Goal: Information Seeking & Learning: Learn about a topic

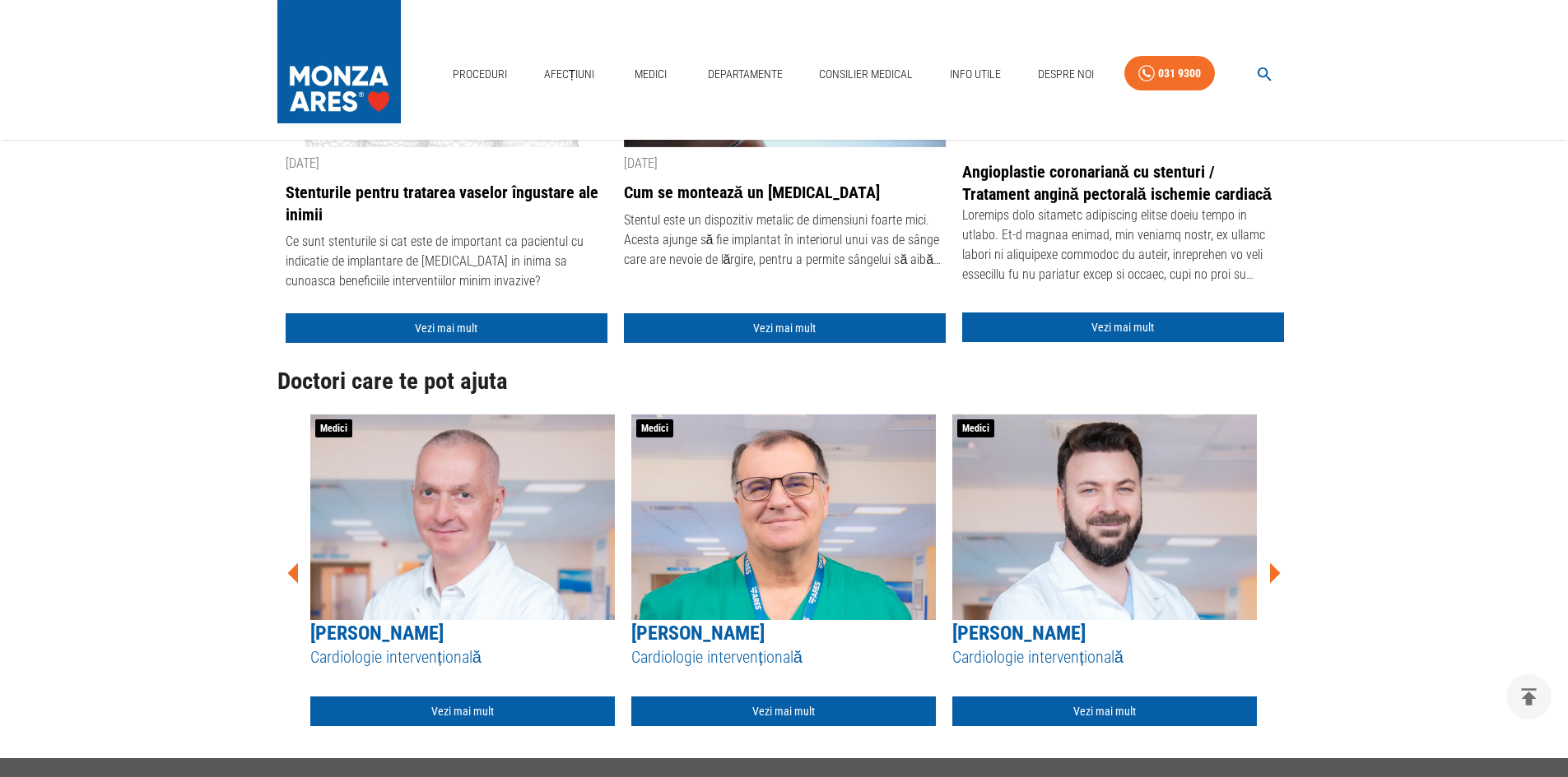
scroll to position [411, 0]
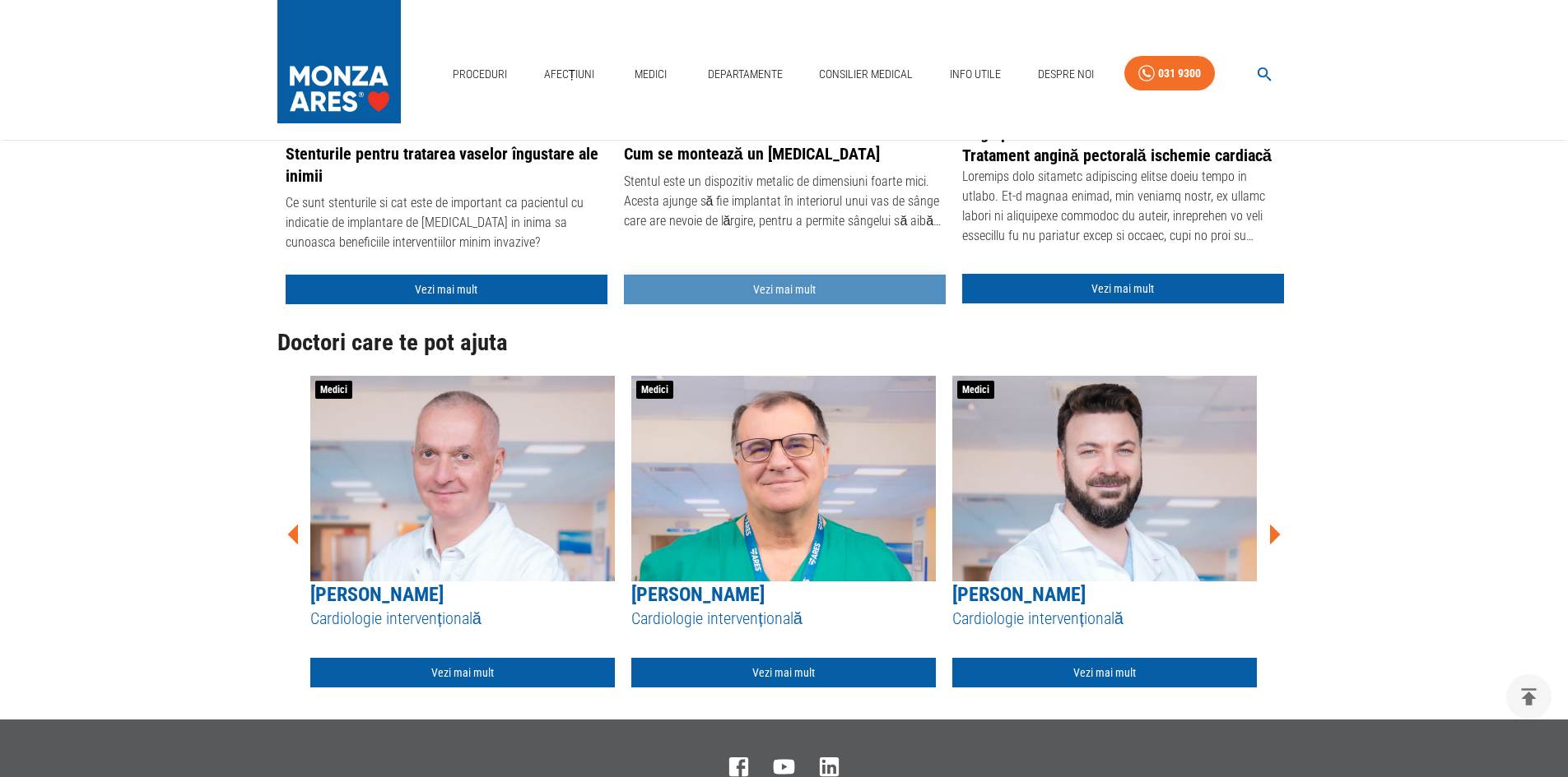
click at [692, 297] on link "Vezi mai mult" at bounding box center [785, 290] width 322 height 31
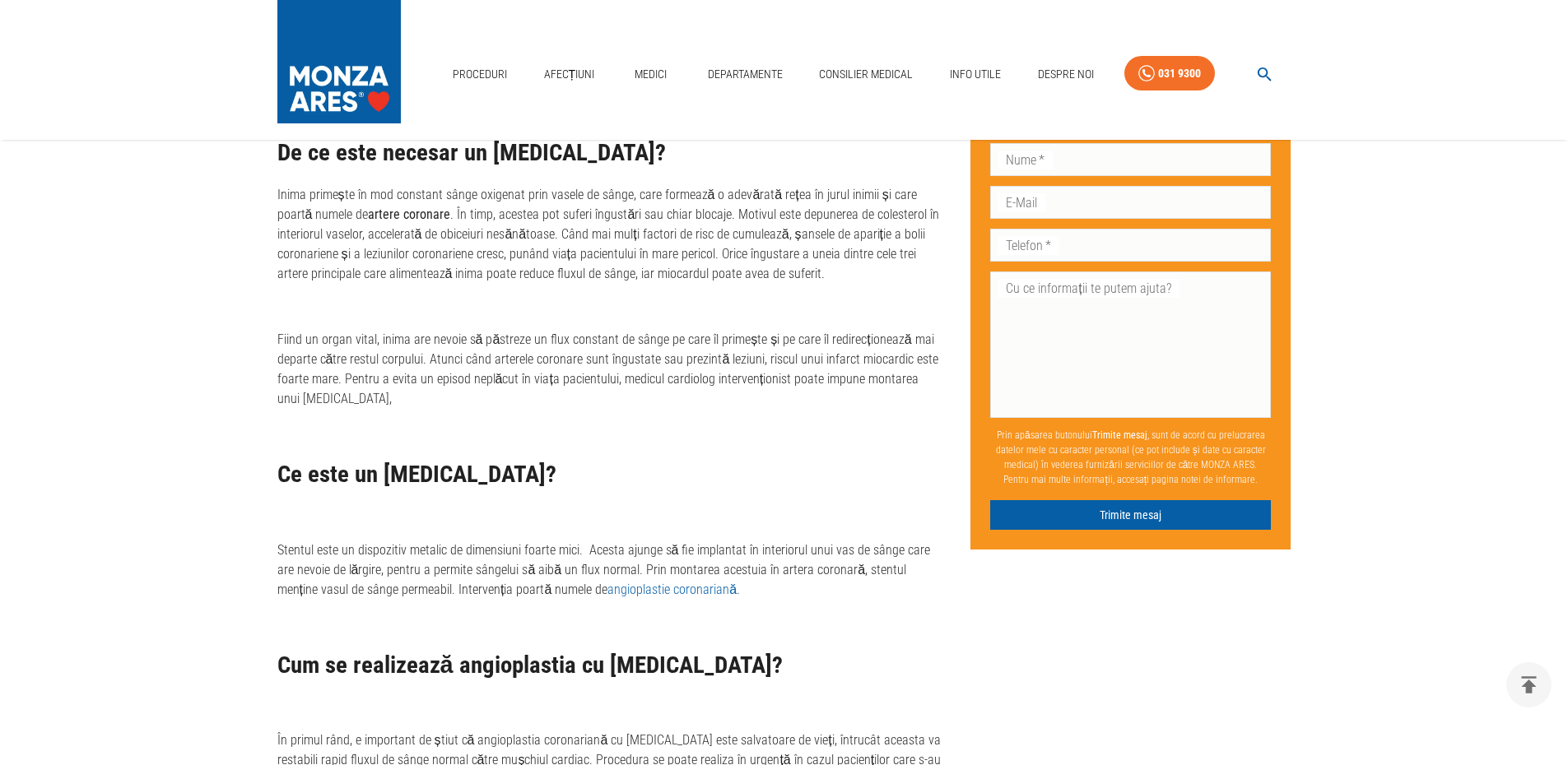
scroll to position [1014, 0]
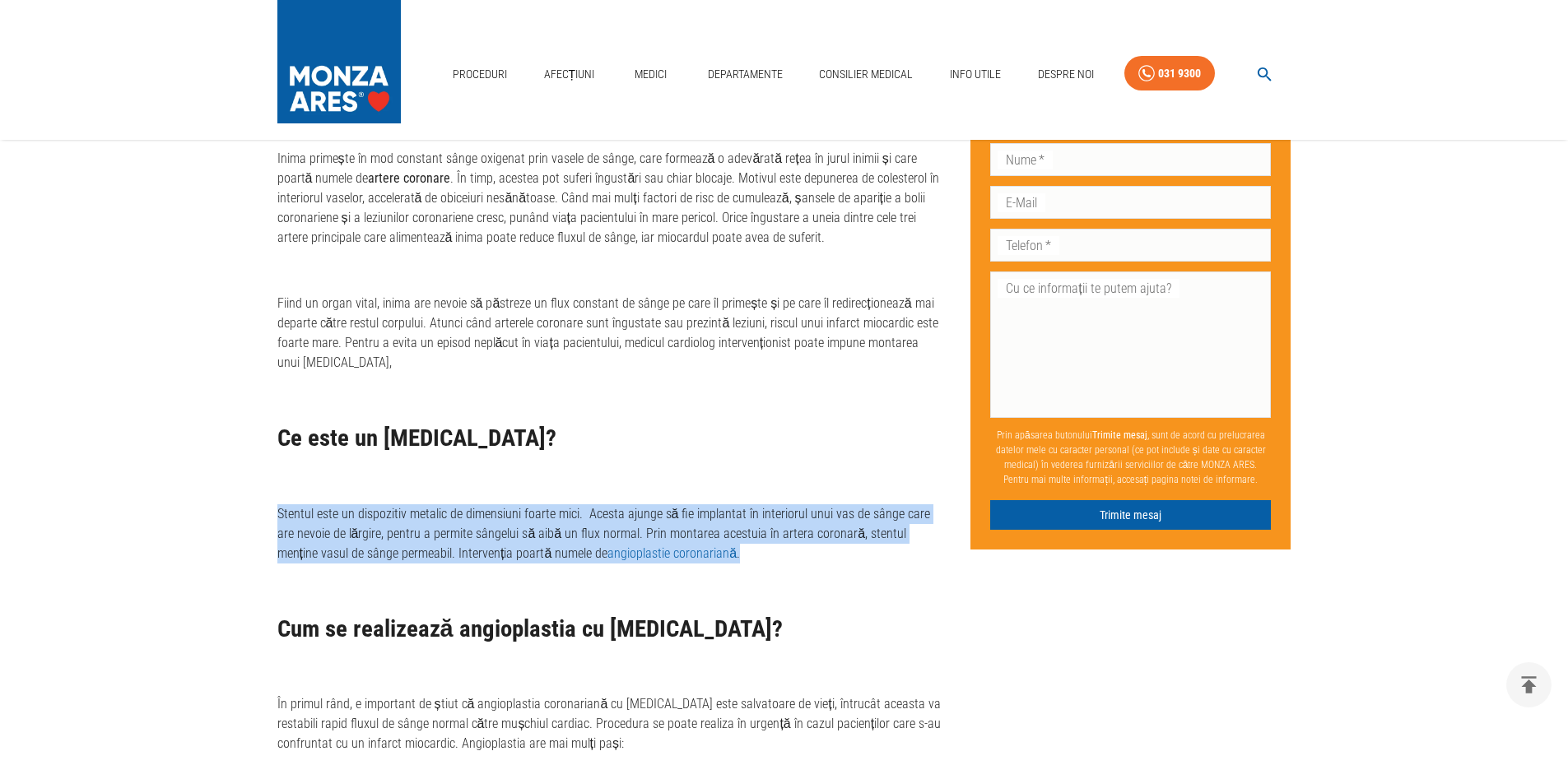
drag, startPoint x: 273, startPoint y: 508, endPoint x: 659, endPoint y: 548, distance: 388.1
click at [723, 551] on div "Cum se montează un [MEDICAL_DATA] Articol medical scris de către [PERSON_NAME] …" at bounding box center [597, 412] width 693 height 2500
copy p "Stentul este un dispozitiv metalic de dimensiuni foarte mici. Acesta ajunge să …"
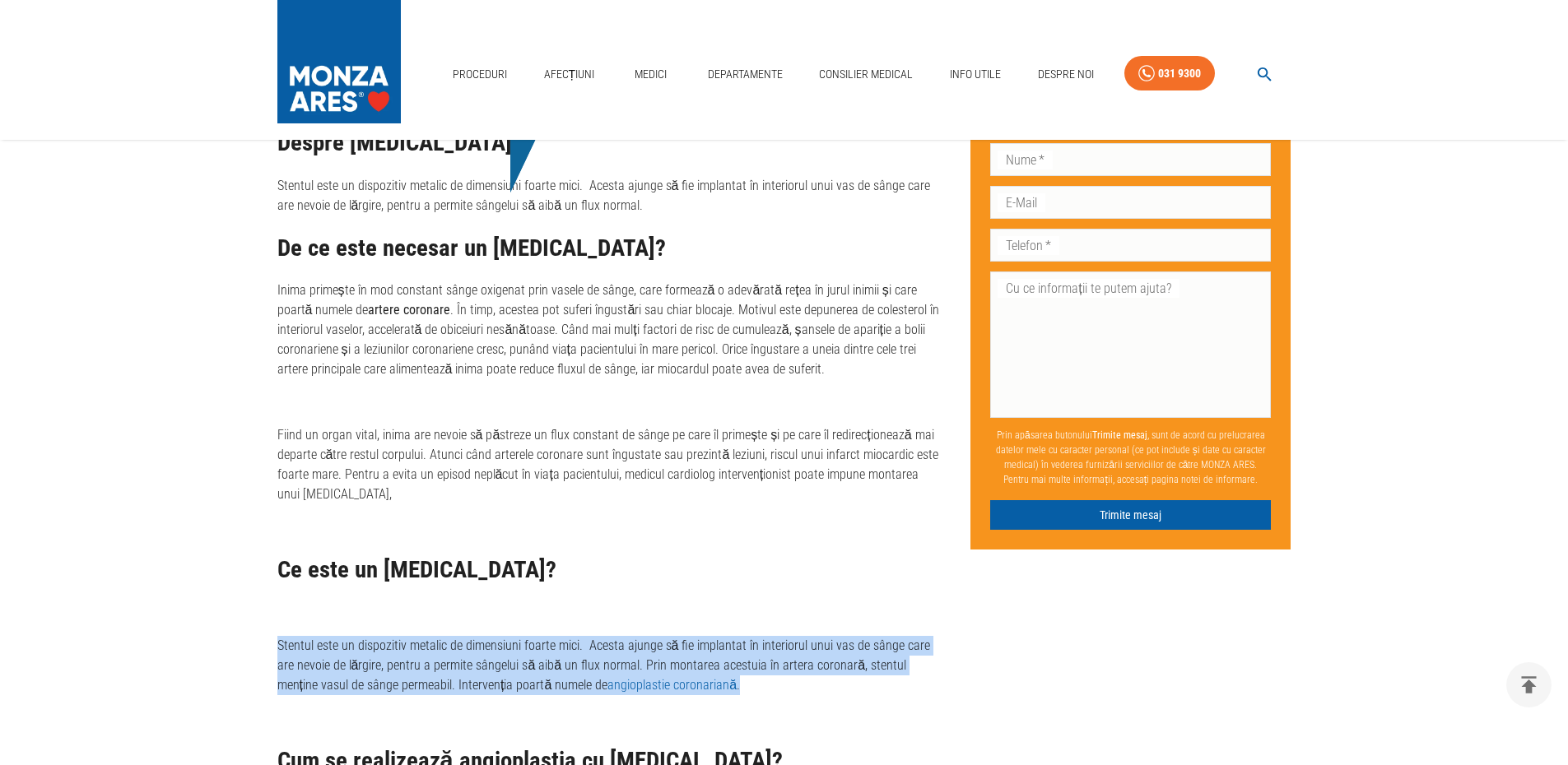
scroll to position [850, 0]
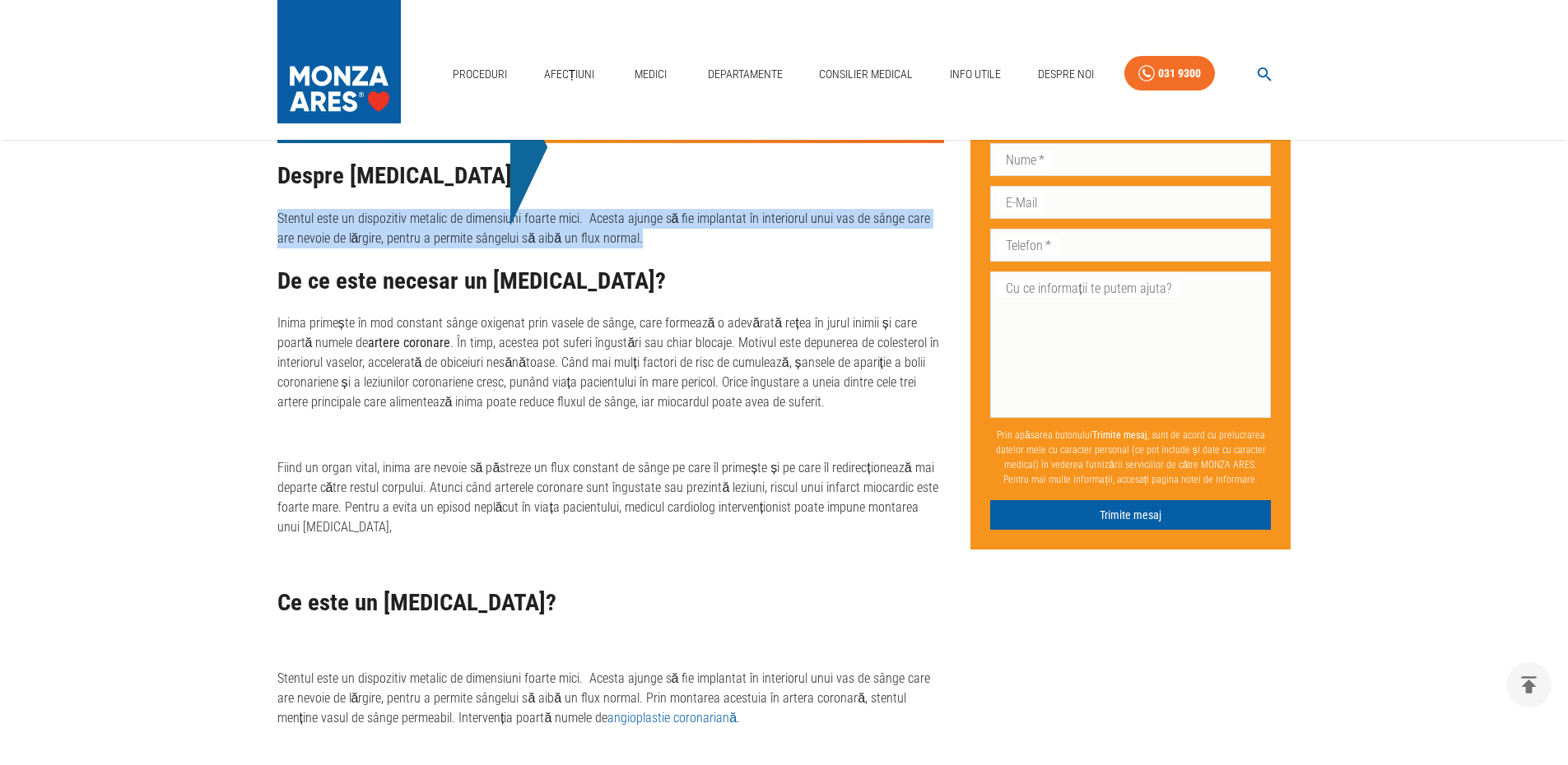
drag, startPoint x: 276, startPoint y: 216, endPoint x: 639, endPoint y: 241, distance: 363.9
click at [639, 241] on p "Stentul este un dispozitiv metalic de dimensiuni foarte mici. Acesta ajunge să …" at bounding box center [610, 229] width 667 height 39
copy p "Stentul este un dispozitiv metalic de dimensiuni foarte mici. Acesta ajunge să …"
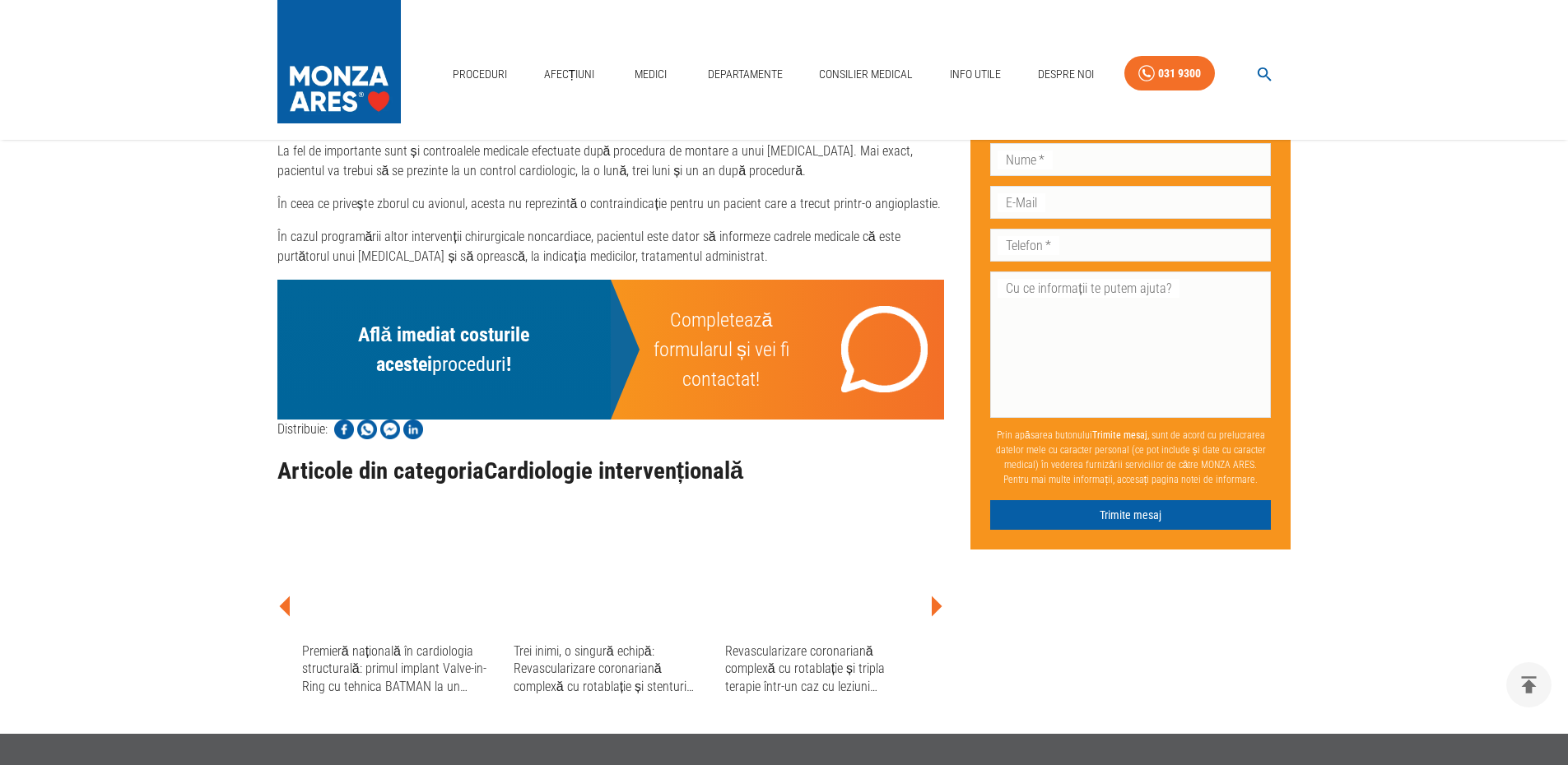
scroll to position [2084, 0]
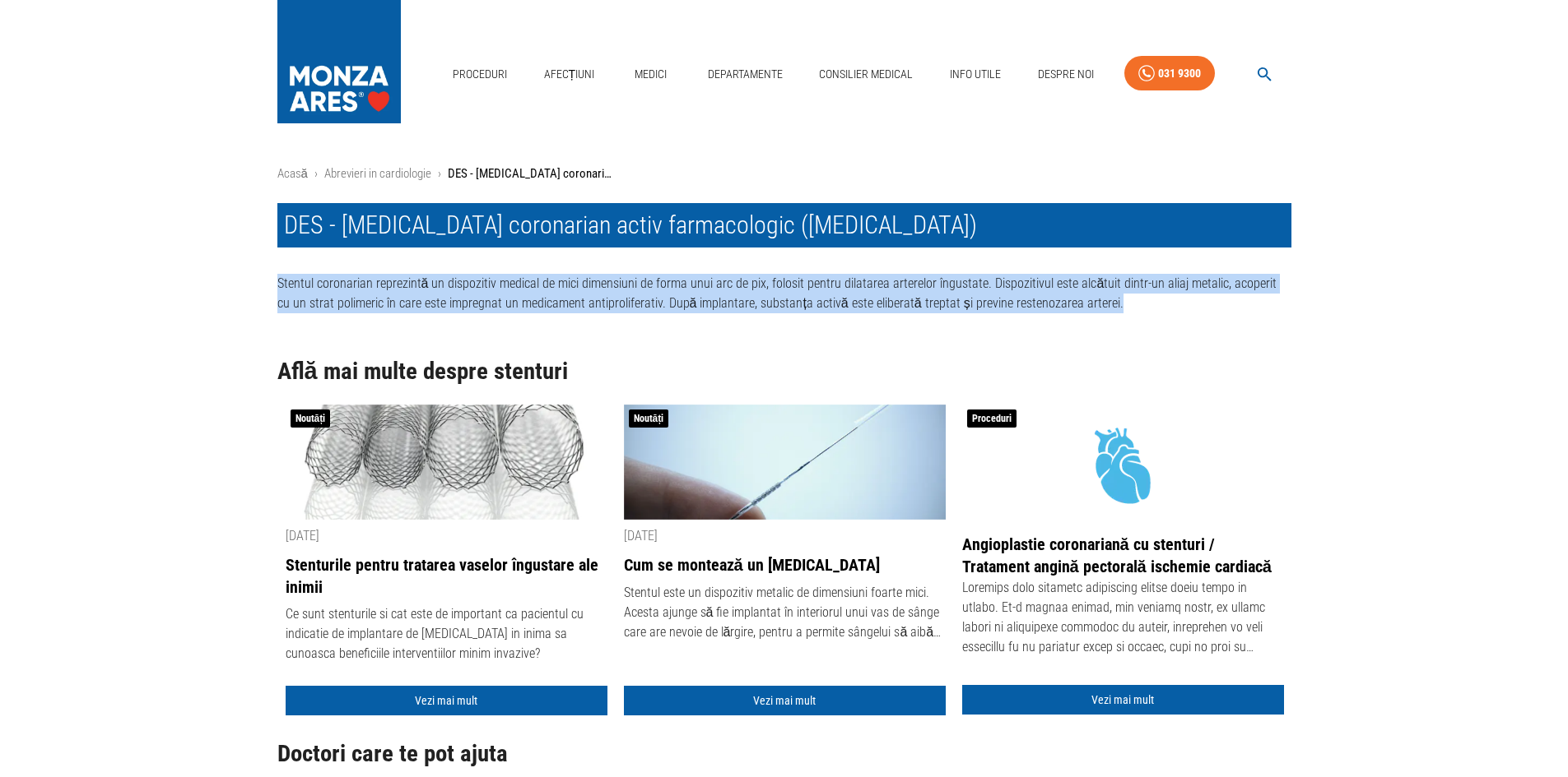
drag, startPoint x: 271, startPoint y: 283, endPoint x: 863, endPoint y: 289, distance: 592.0
click at [1109, 298] on div "Stentul coronarian reprezintă un dispozitiv medical de mici dimensiuni de forma…" at bounding box center [771, 280] width 1041 height 66
copy div "Stentul coronarian reprezintă un dispozitiv medical de mici dimensiuni de forma…"
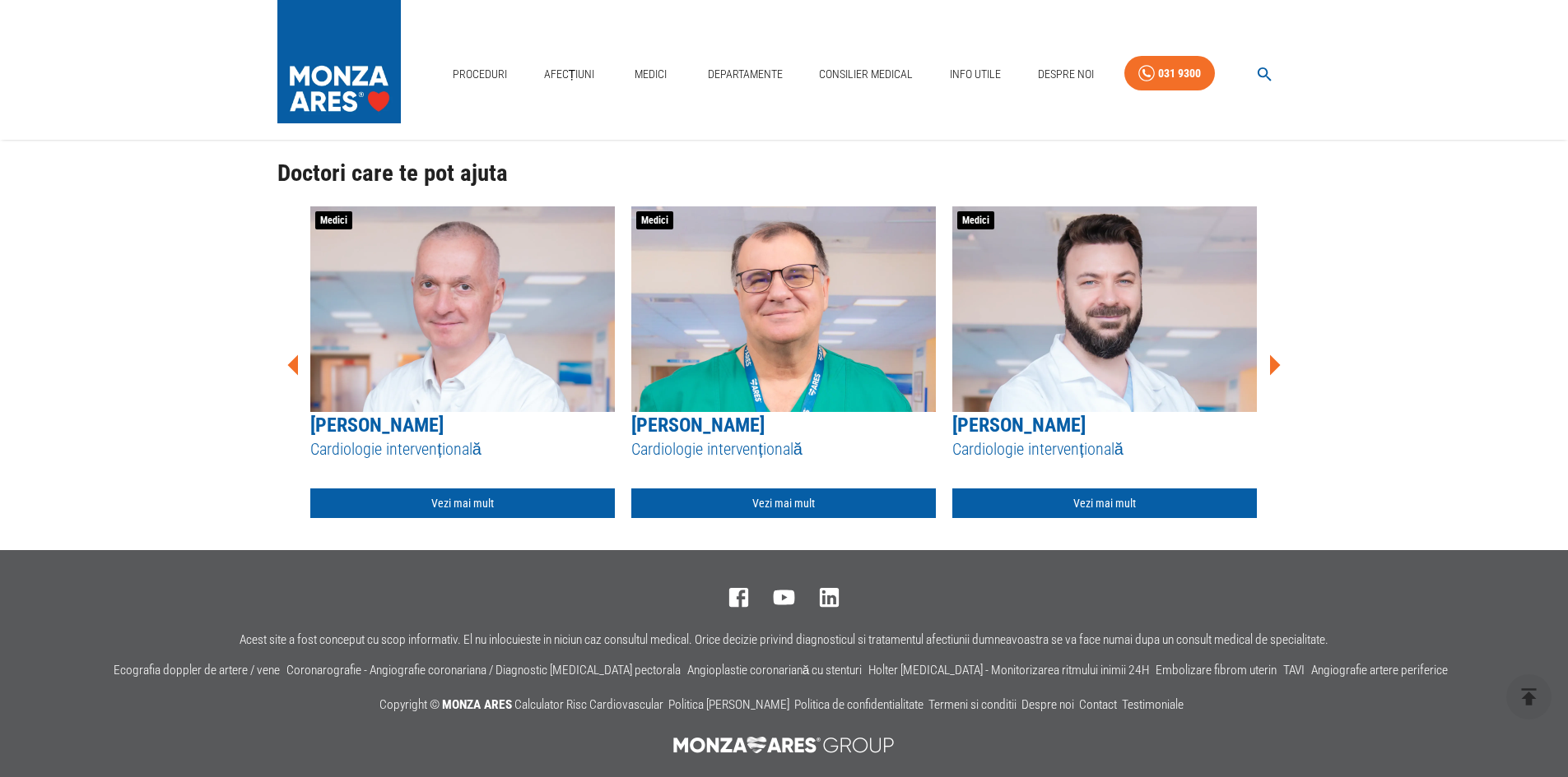
scroll to position [656, 0]
